Goal: Task Accomplishment & Management: Manage account settings

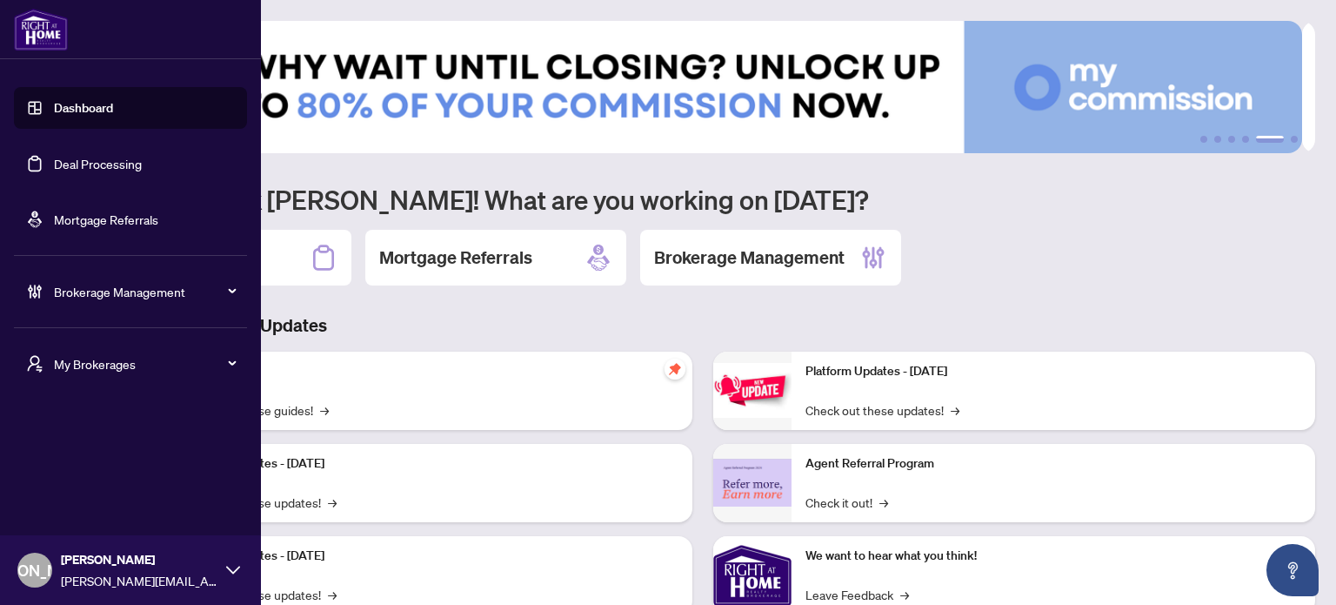
click at [55, 564] on div "[PERSON_NAME] Andrada [EMAIL_ADDRESS][DOMAIN_NAME]" at bounding box center [130, 570] width 261 height 70
click at [97, 496] on button "Logout" at bounding box center [130, 503] width 233 height 30
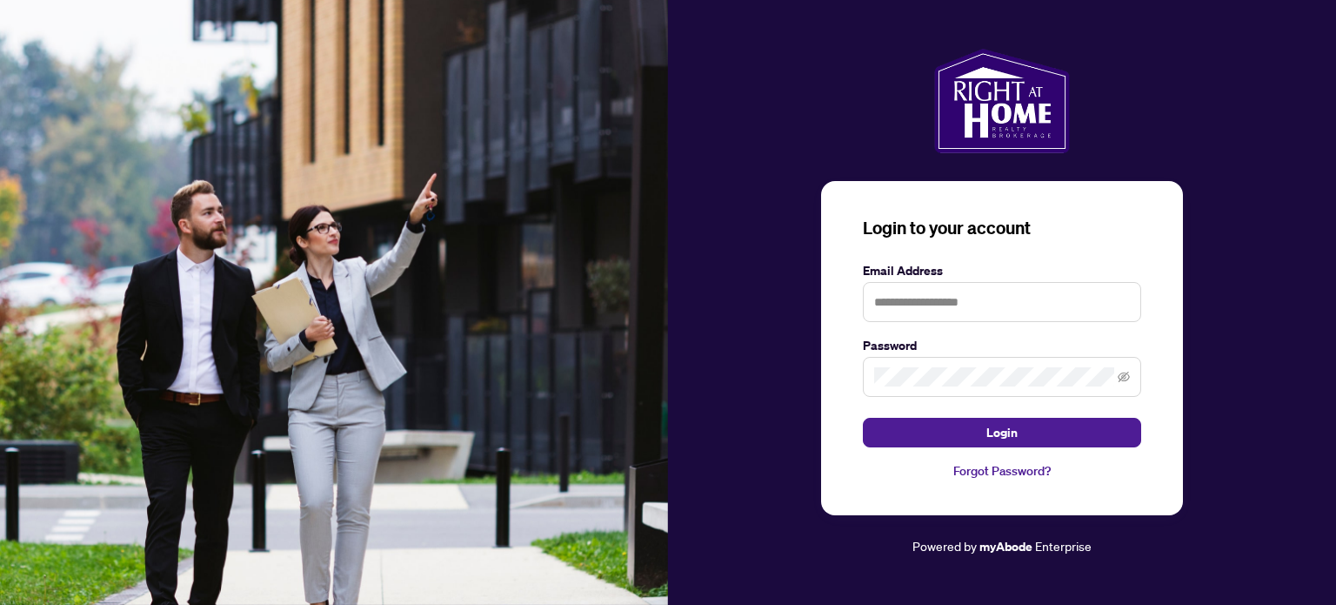
click at [946, 252] on div "Login to your account Email Address Password Login Forgot Password?" at bounding box center [1002, 348] width 362 height 334
click at [942, 299] on input "text" at bounding box center [1002, 302] width 278 height 40
type input "**********"
click at [863, 418] on button "Login" at bounding box center [1002, 433] width 278 height 30
